Goal: Communication & Community: Answer question/provide support

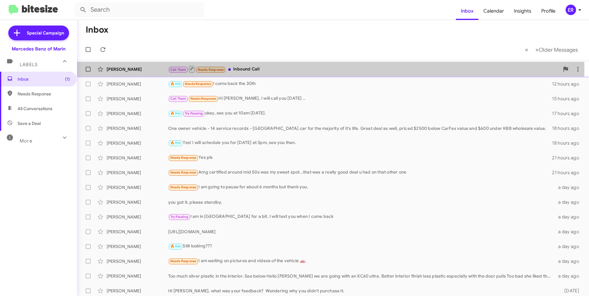
click at [144, 71] on div "[PERSON_NAME]" at bounding box center [138, 69] width 62 height 6
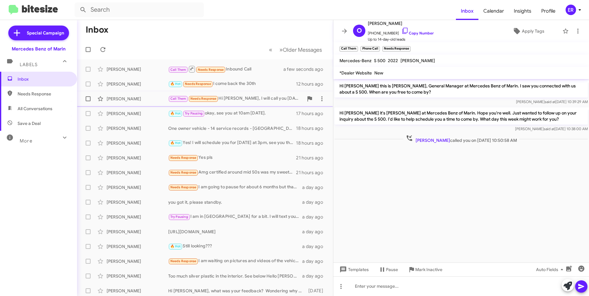
click at [138, 100] on div "[PERSON_NAME]" at bounding box center [138, 99] width 62 height 6
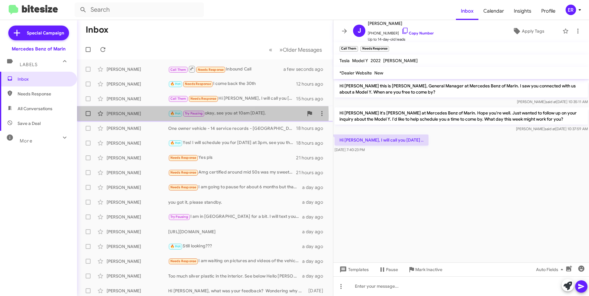
click at [135, 116] on div "[PERSON_NAME]" at bounding box center [138, 114] width 62 height 6
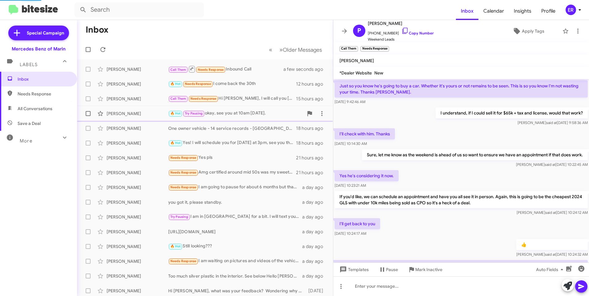
scroll to position [328, 0]
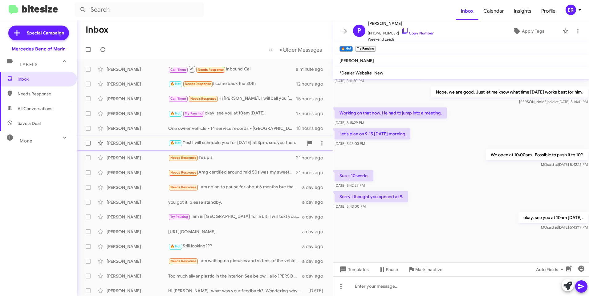
click at [142, 143] on div "[PERSON_NAME]" at bounding box center [138, 143] width 62 height 6
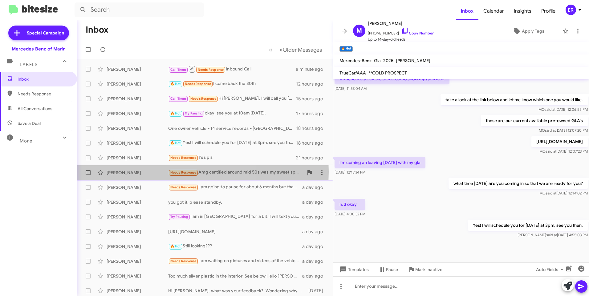
click at [136, 172] on div "[PERSON_NAME]" at bounding box center [138, 173] width 62 height 6
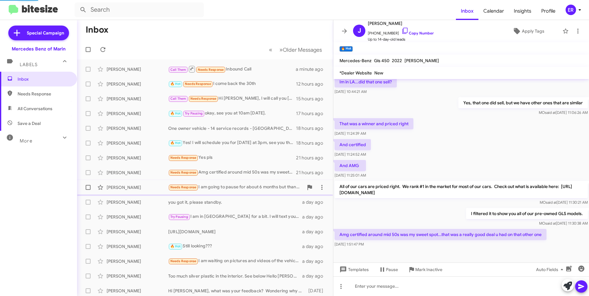
scroll to position [37, 0]
click at [141, 187] on div "[PERSON_NAME]" at bounding box center [138, 188] width 62 height 6
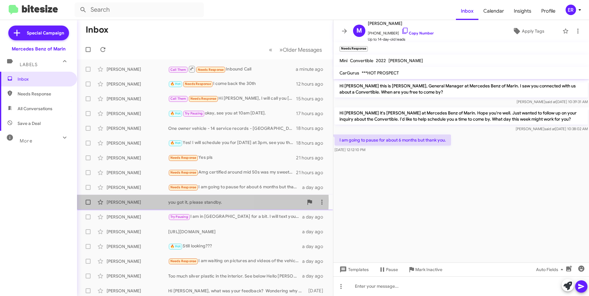
click at [135, 201] on div "[PERSON_NAME]" at bounding box center [138, 202] width 62 height 6
